Goal: Task Accomplishment & Management: Understand process/instructions

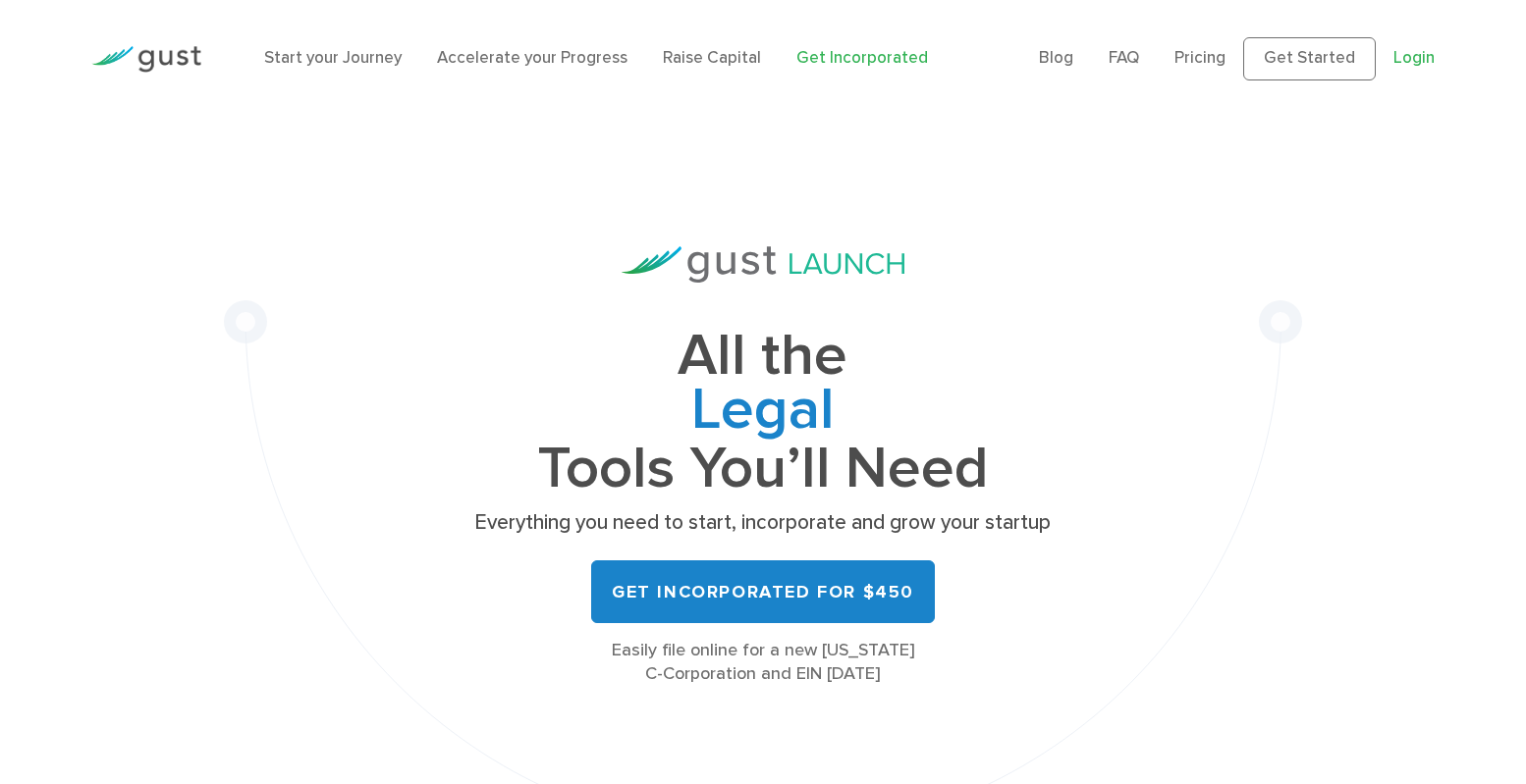
click at [1407, 58] on link "Login" at bounding box center [1414, 58] width 41 height 20
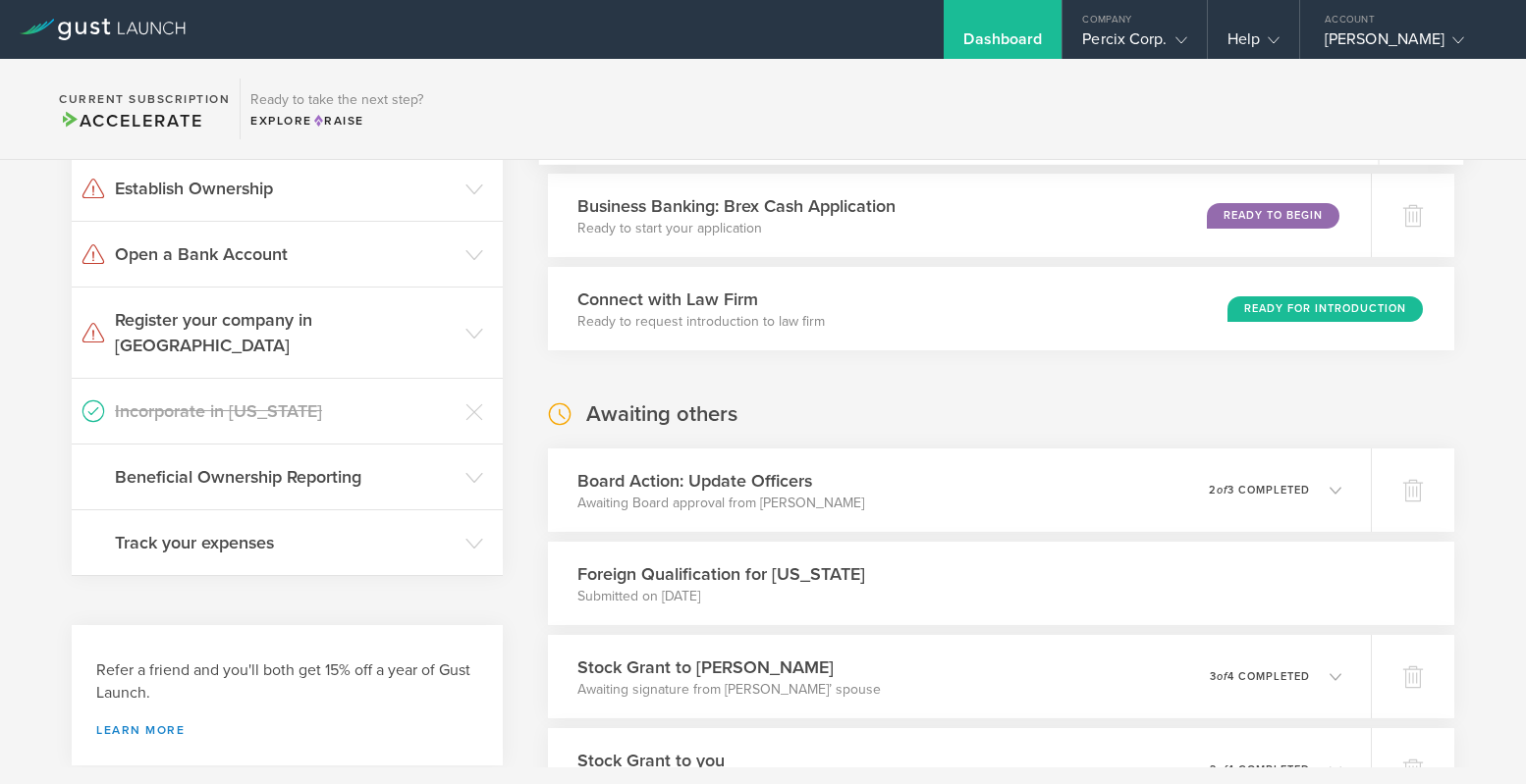
scroll to position [257, 0]
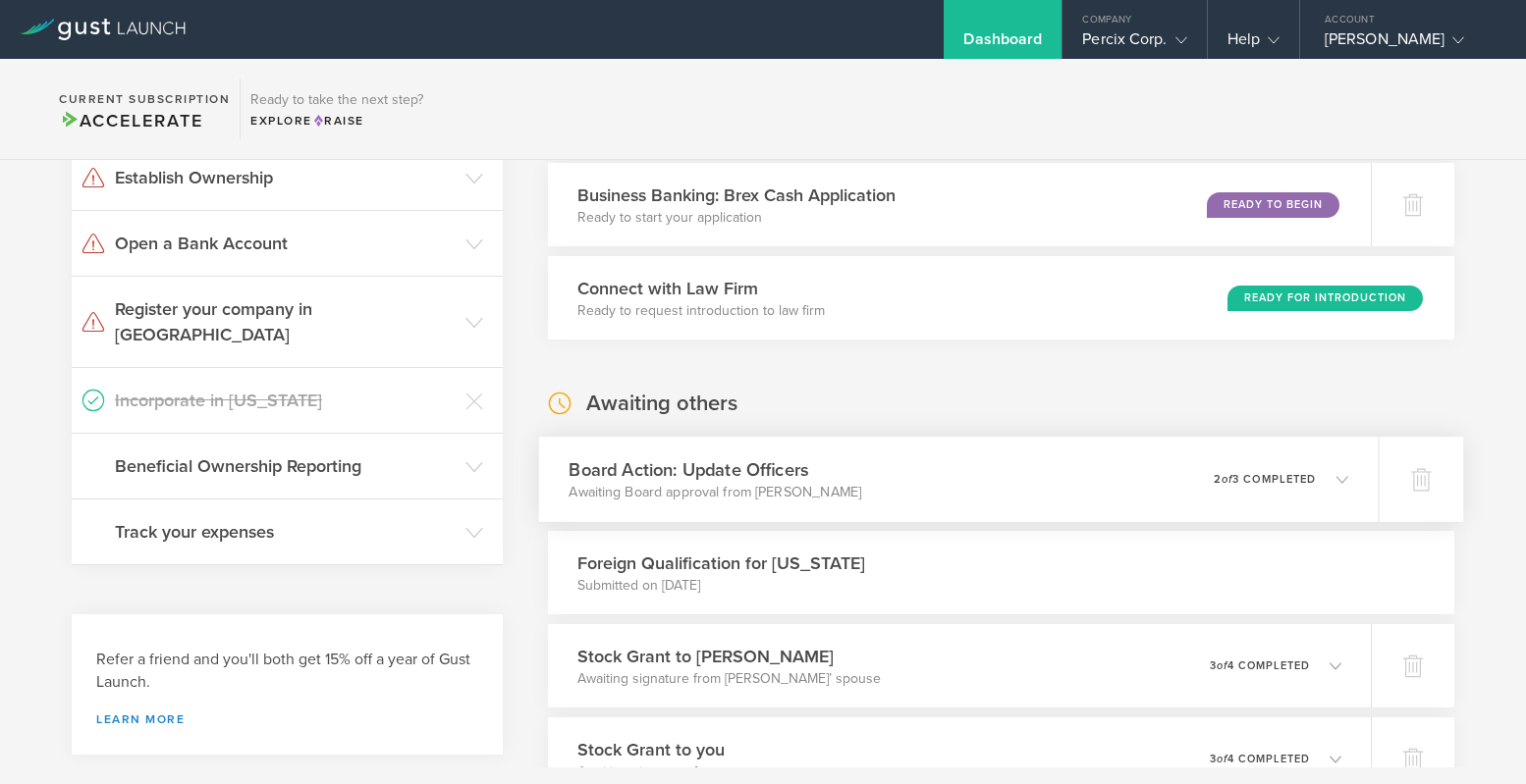
click at [1305, 479] on p "2 of 3 completed" at bounding box center [1264, 479] width 103 height 11
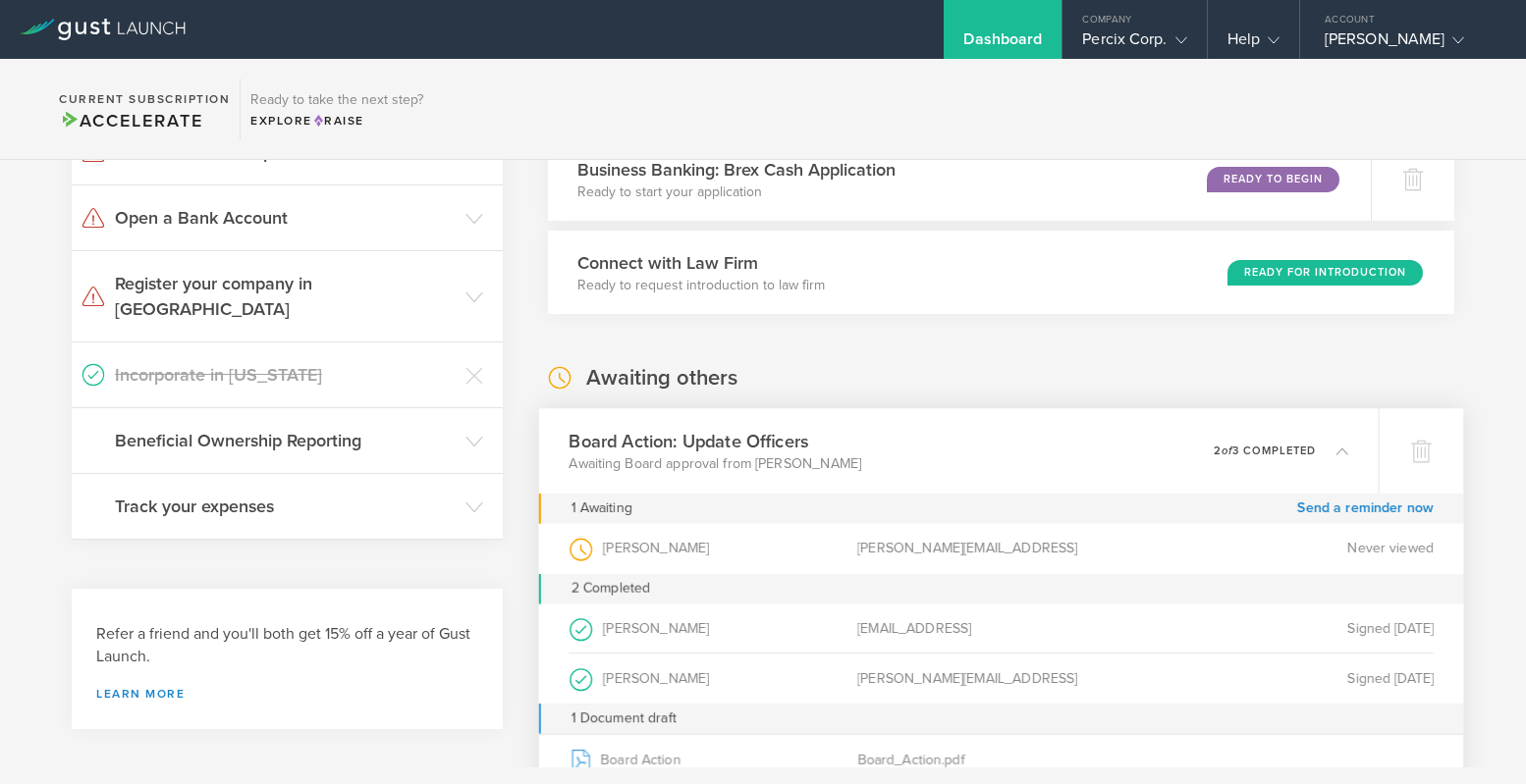
scroll to position [0, 0]
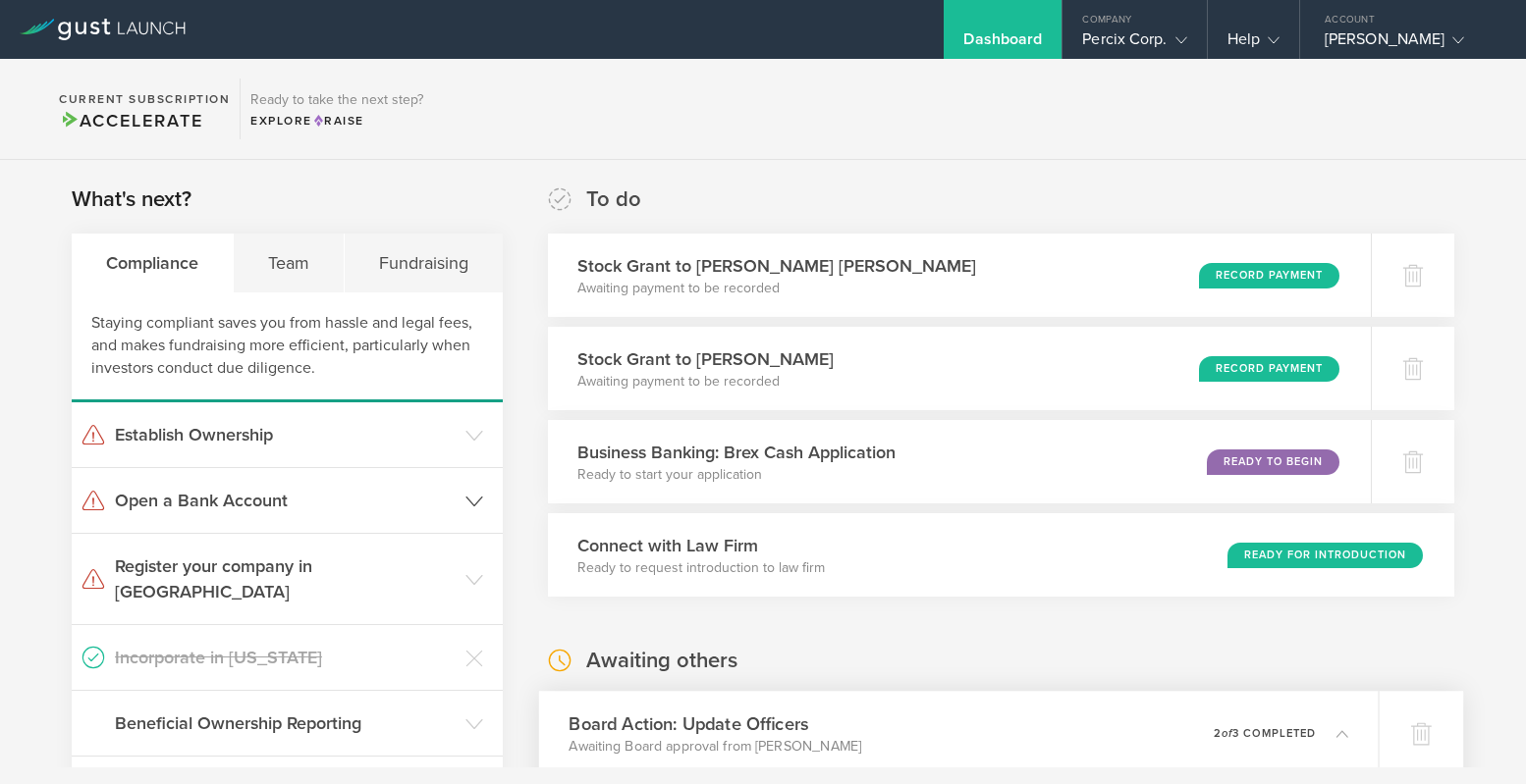
click at [474, 504] on polyline at bounding box center [474, 501] width 16 height 9
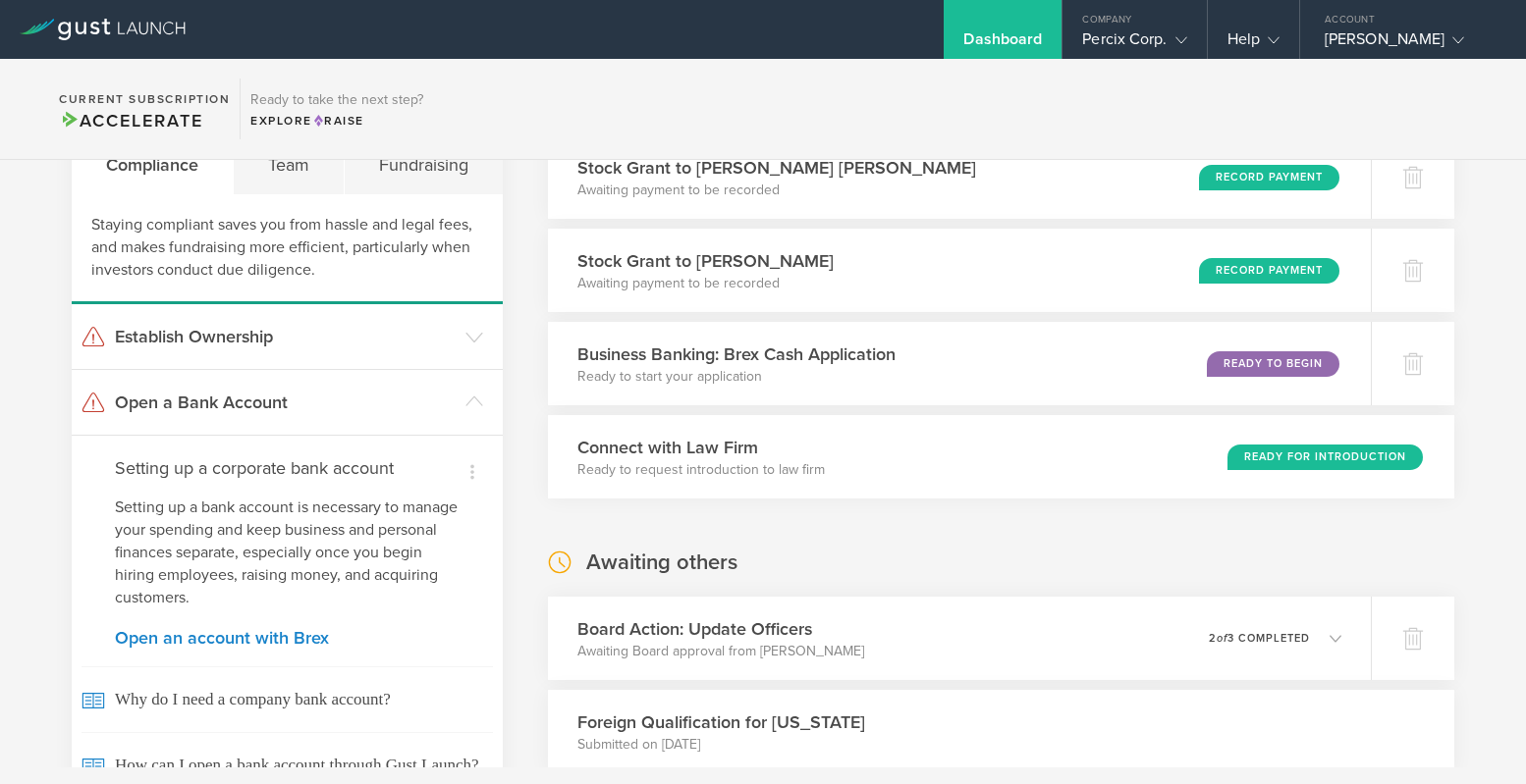
scroll to position [108, 0]
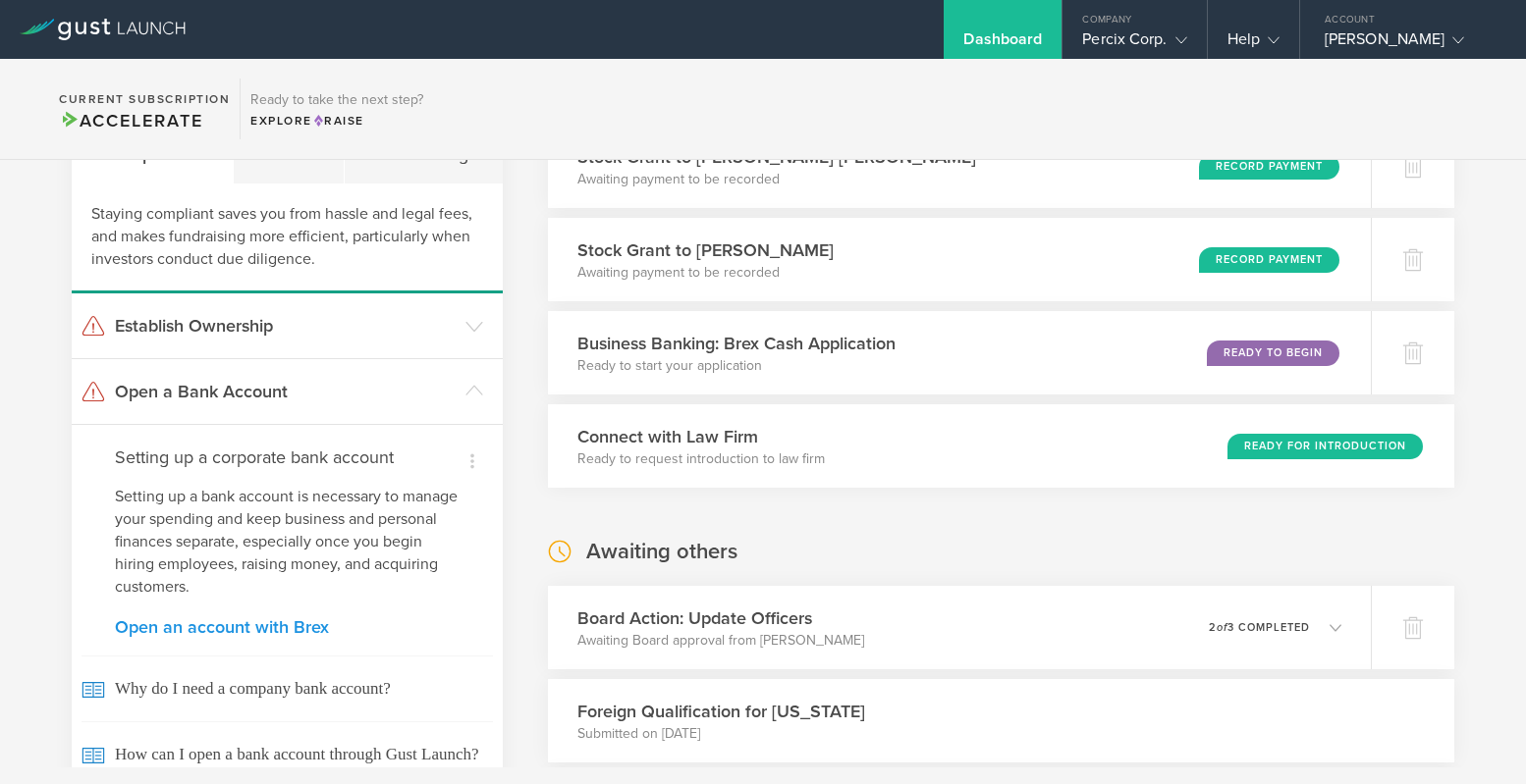
click at [220, 629] on link "Open an account with Brex" at bounding box center [286, 627] width 344 height 18
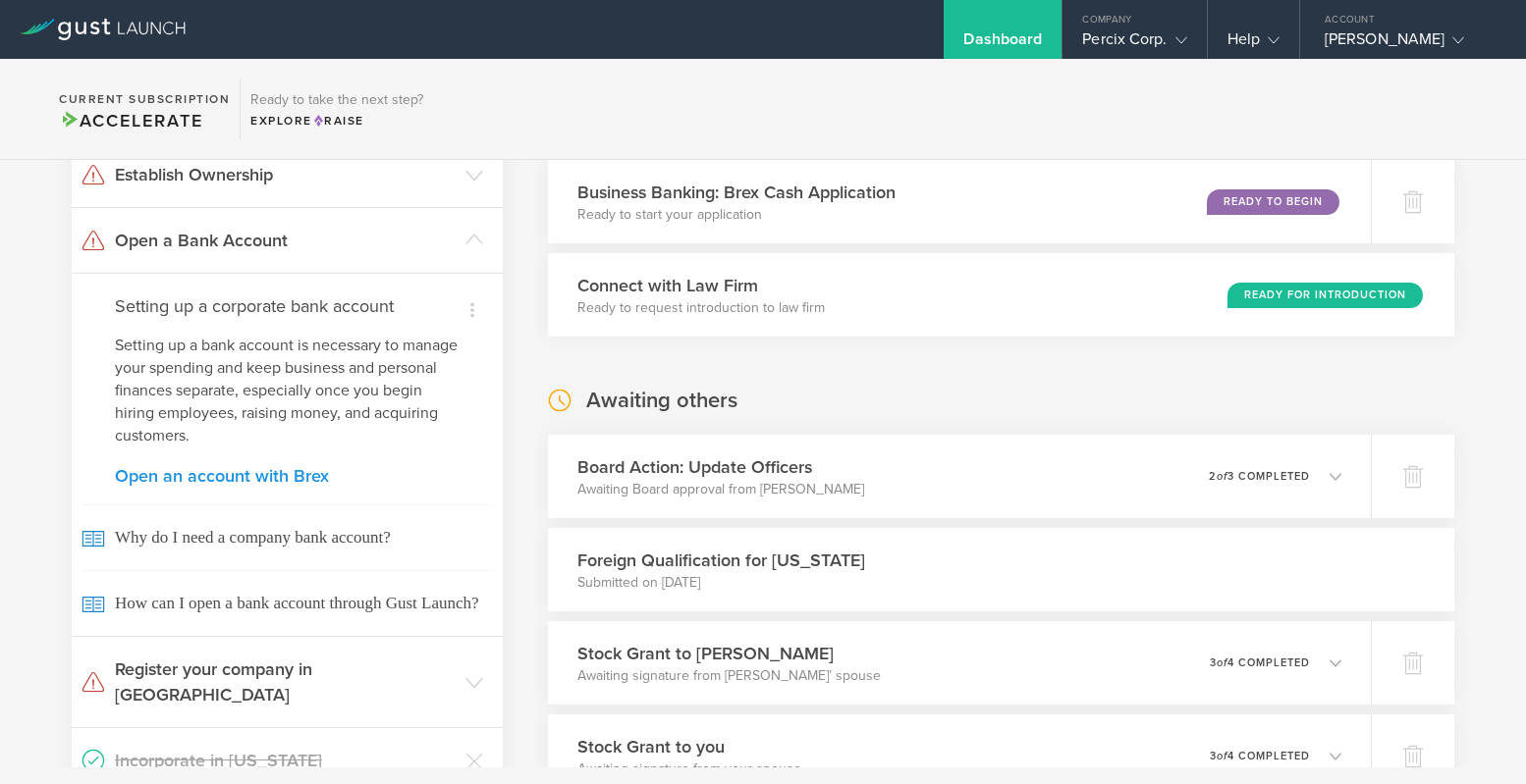
click at [202, 474] on link "Open an account with Brex" at bounding box center [286, 476] width 344 height 18
click at [178, 471] on link "Open an account with Brex" at bounding box center [286, 476] width 344 height 18
click at [149, 477] on link "Open an account with Brex" at bounding box center [286, 476] width 344 height 18
click at [283, 492] on div "Dismiss I already have a bank account Dismiss I don't need a bank right now Set…" at bounding box center [287, 455] width 431 height 363
click at [285, 480] on link "Open an account with Brex" at bounding box center [286, 476] width 344 height 18
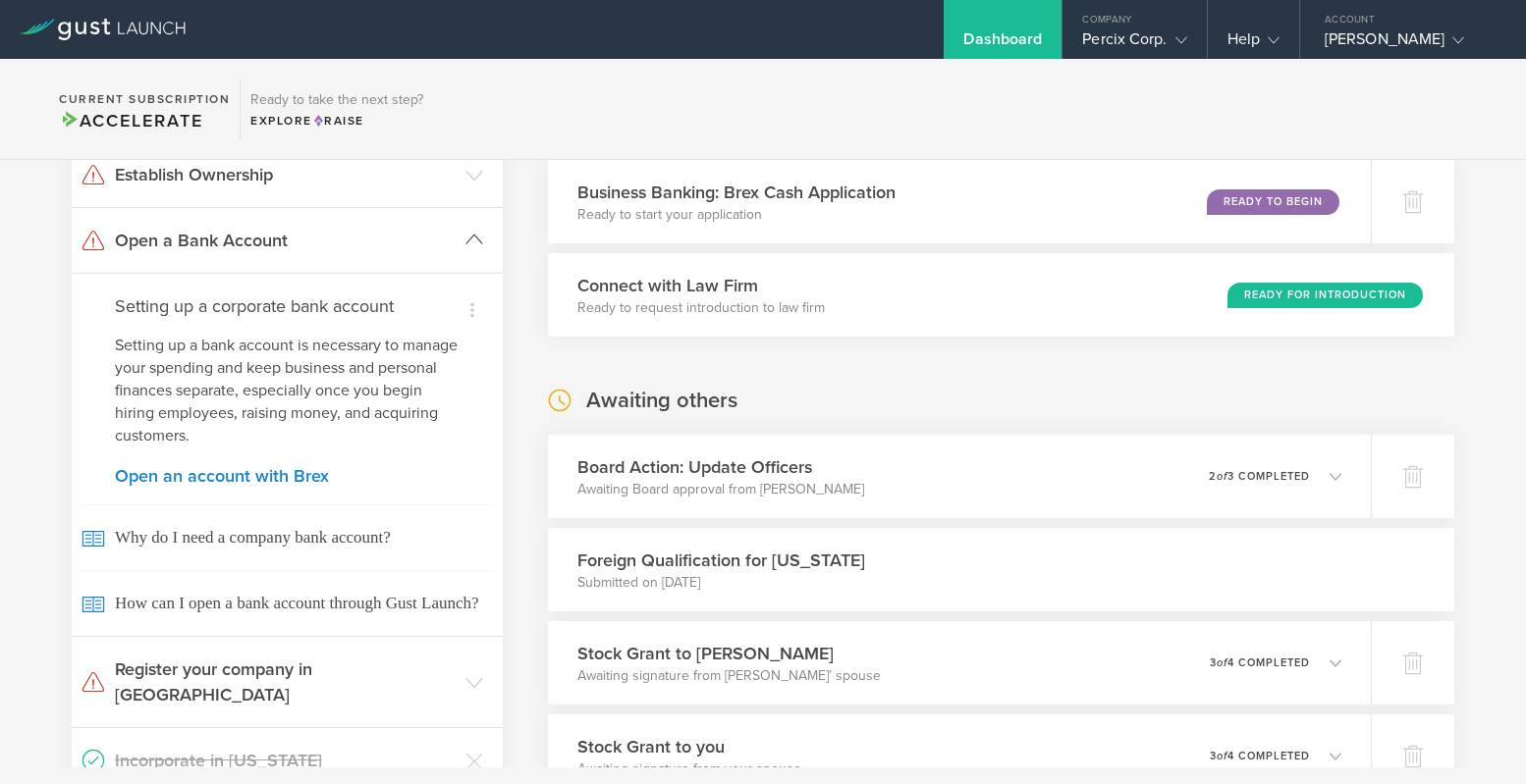
click at [472, 238] on icon at bounding box center [474, 240] width 18 height 18
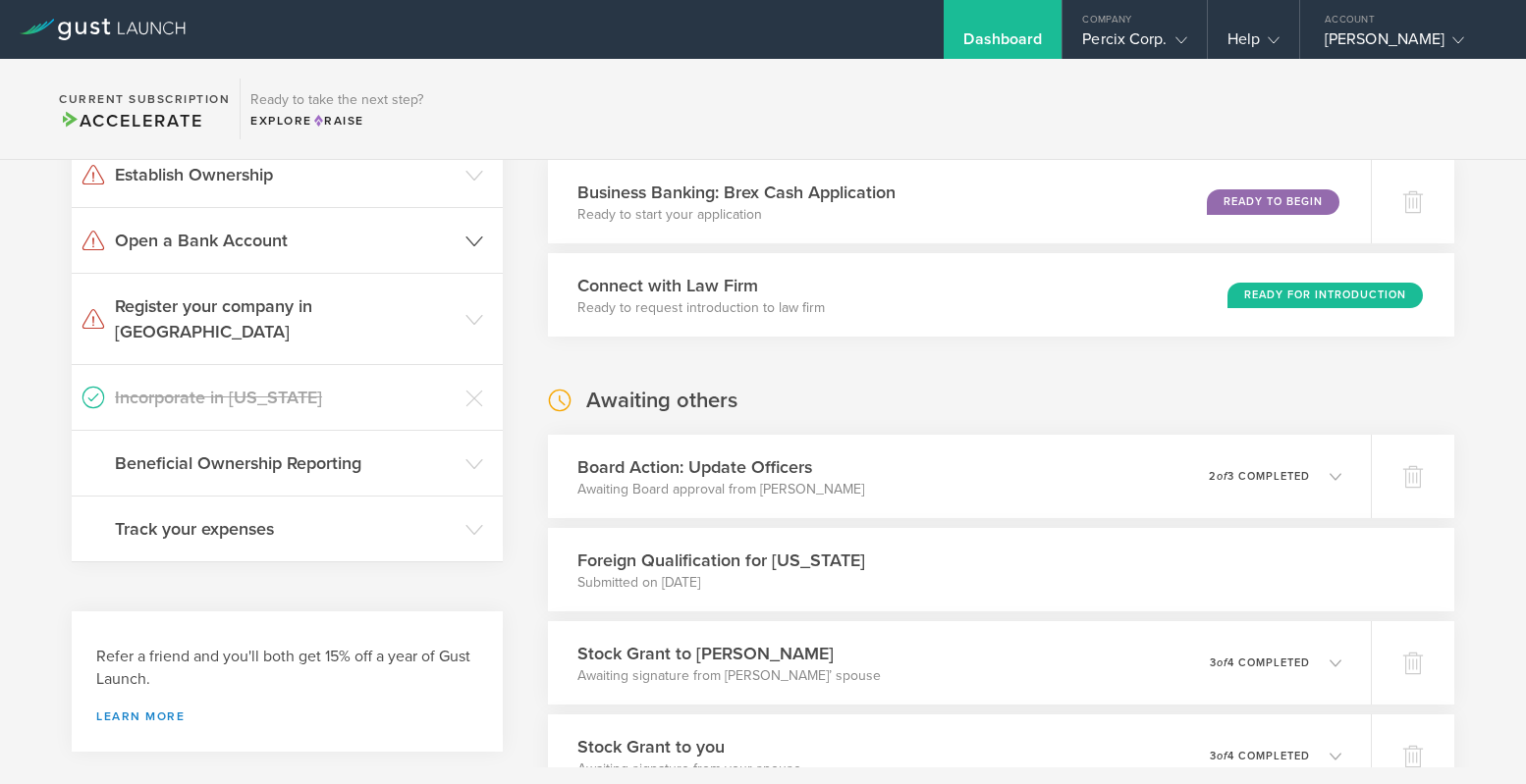
click at [466, 239] on icon at bounding box center [474, 242] width 18 height 18
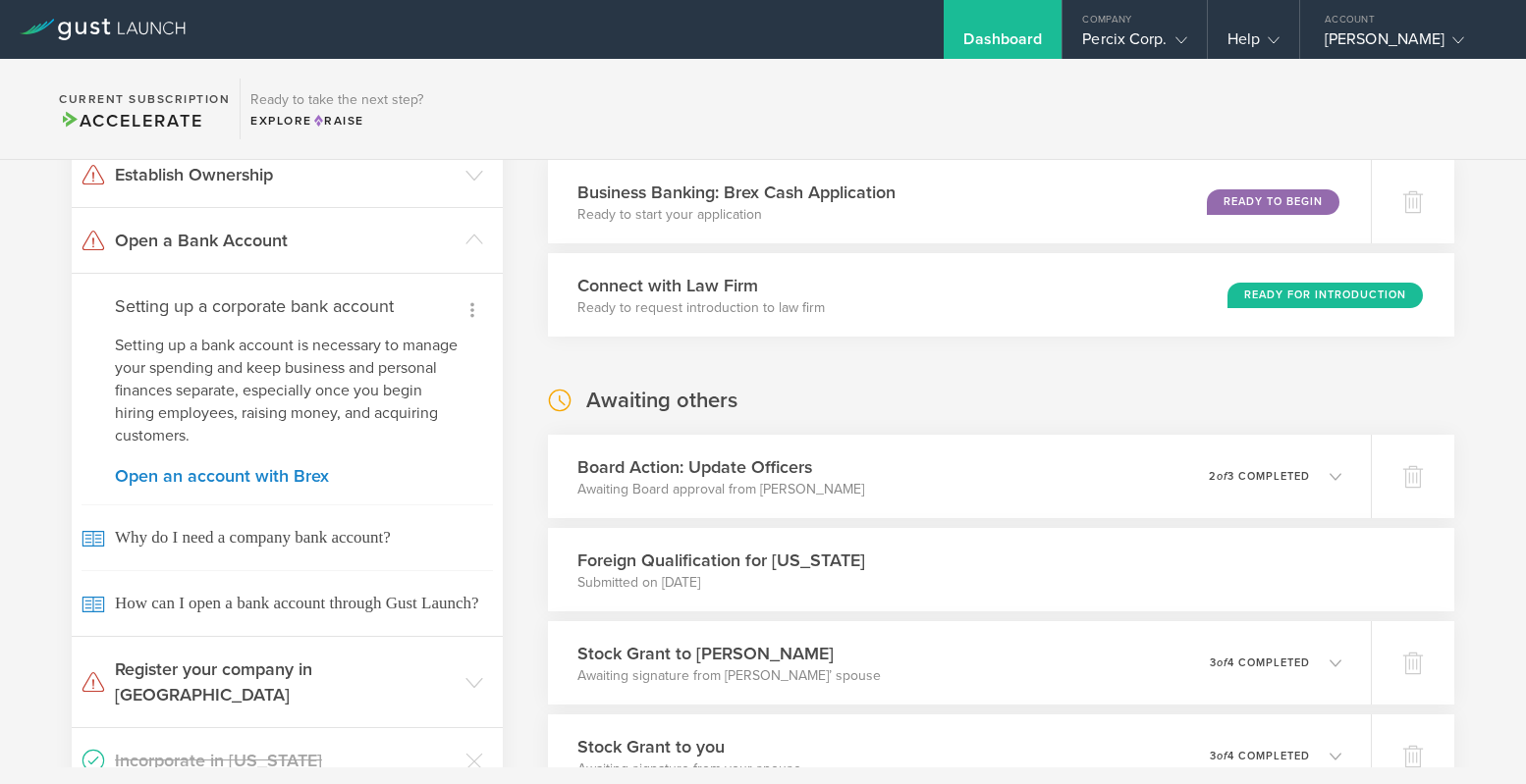
click at [469, 314] on icon at bounding box center [472, 311] width 24 height 24
click at [254, 472] on div at bounding box center [763, 392] width 1526 height 784
click at [252, 473] on link "Open an account with Brex" at bounding box center [286, 476] width 344 height 18
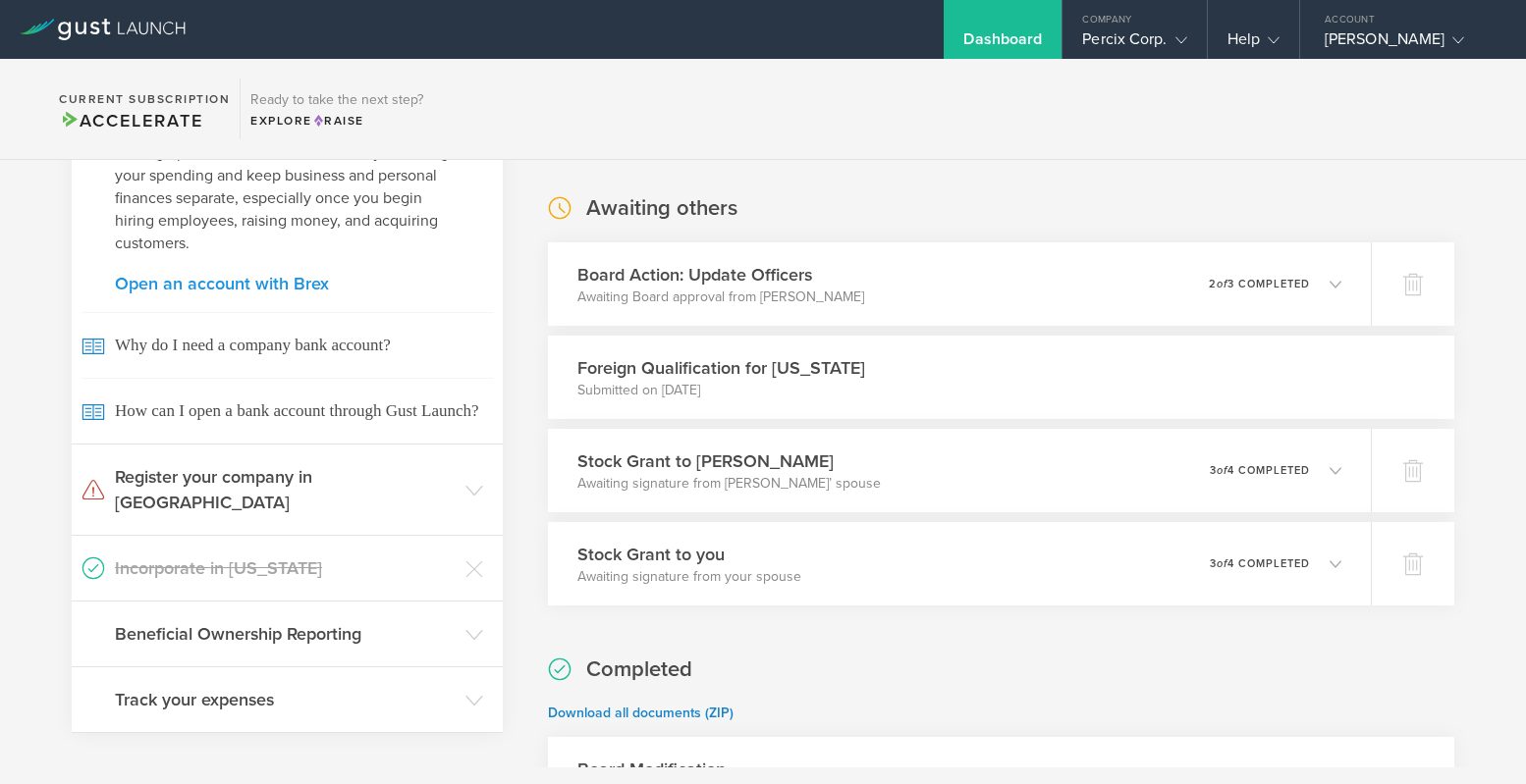
scroll to position [250, 0]
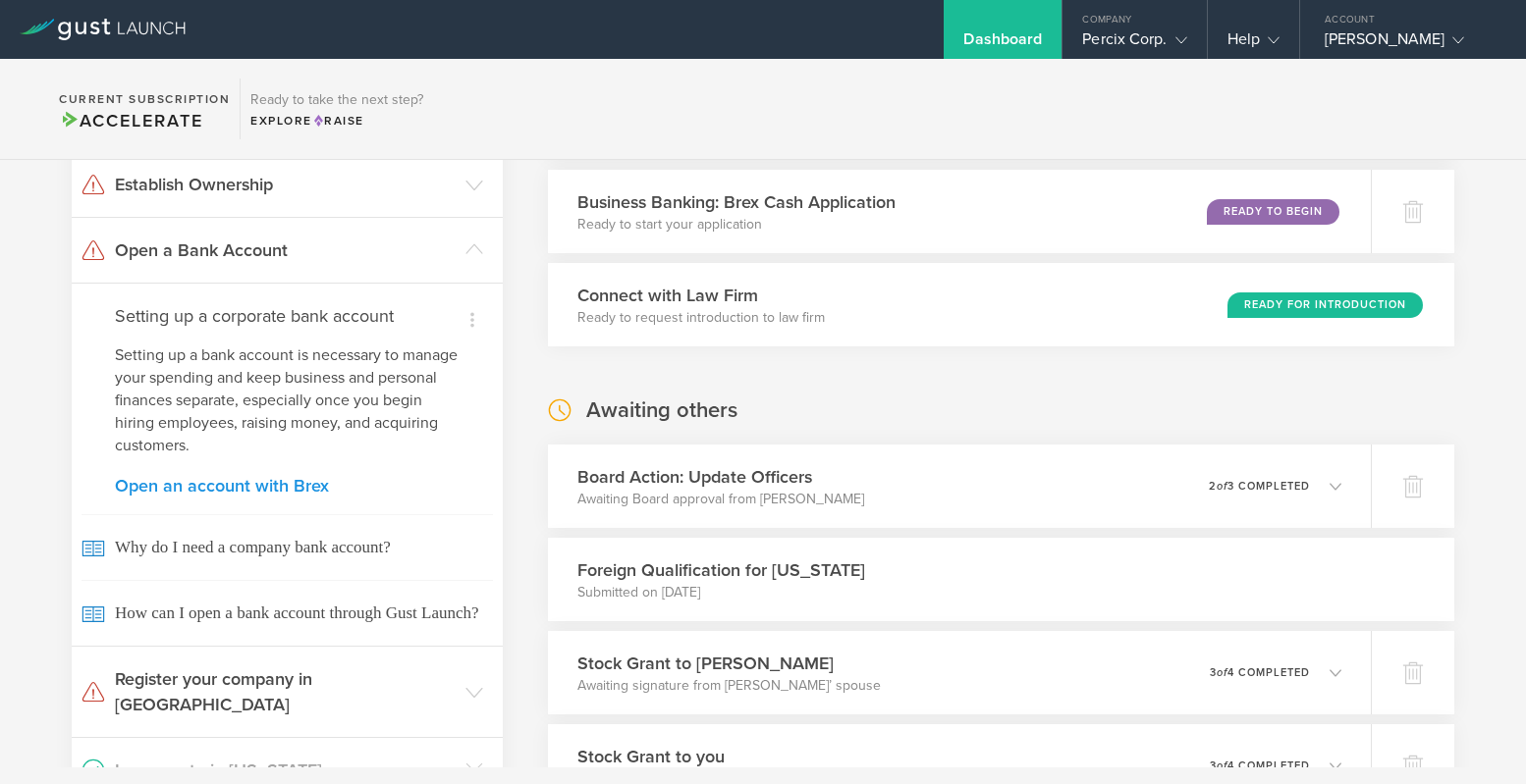
click at [170, 484] on link "Open an account with Brex" at bounding box center [286, 486] width 344 height 18
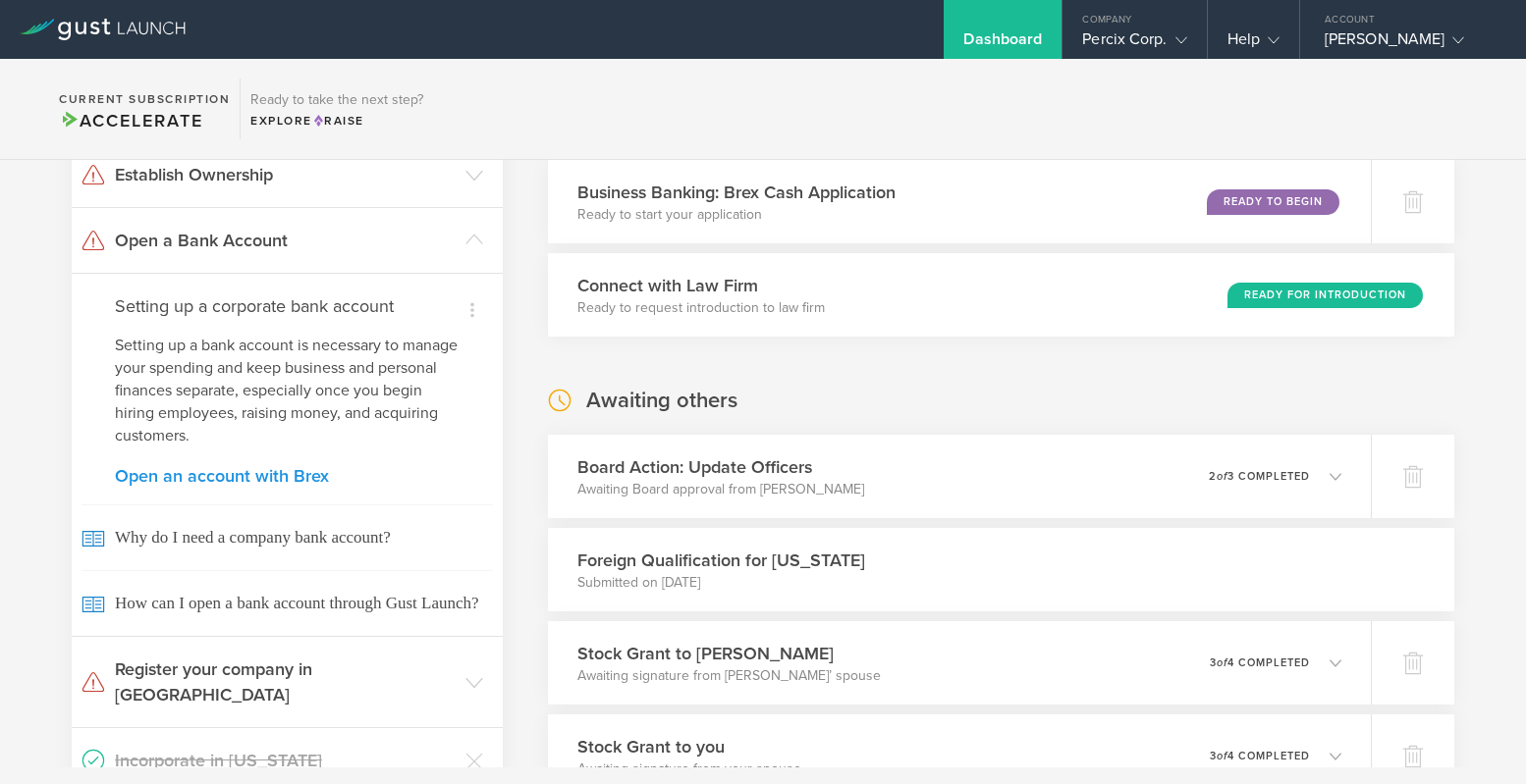
click at [165, 472] on link "Open an account with Brex" at bounding box center [286, 476] width 344 height 18
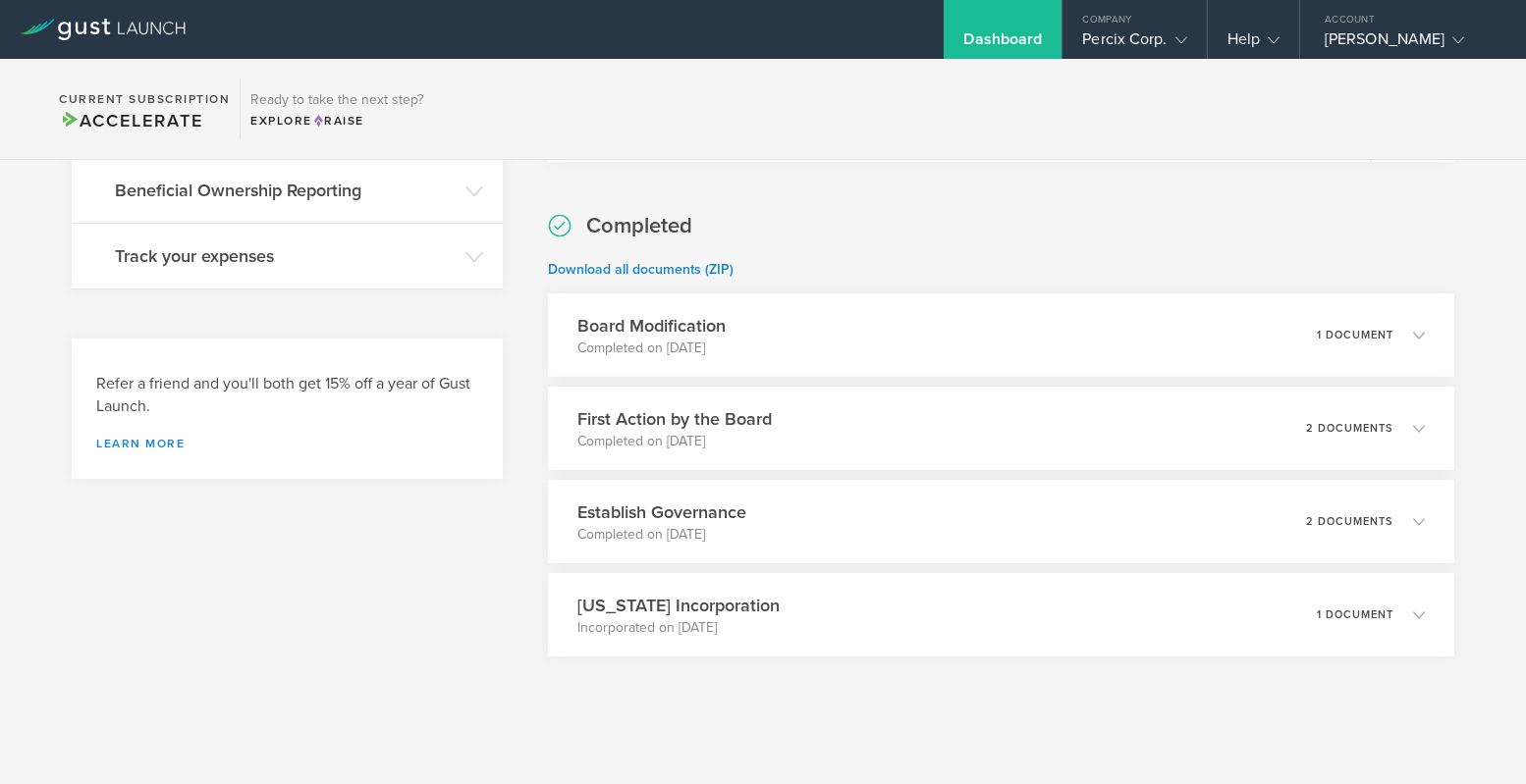
scroll to position [908, 0]
